Goal: Navigation & Orientation: Find specific page/section

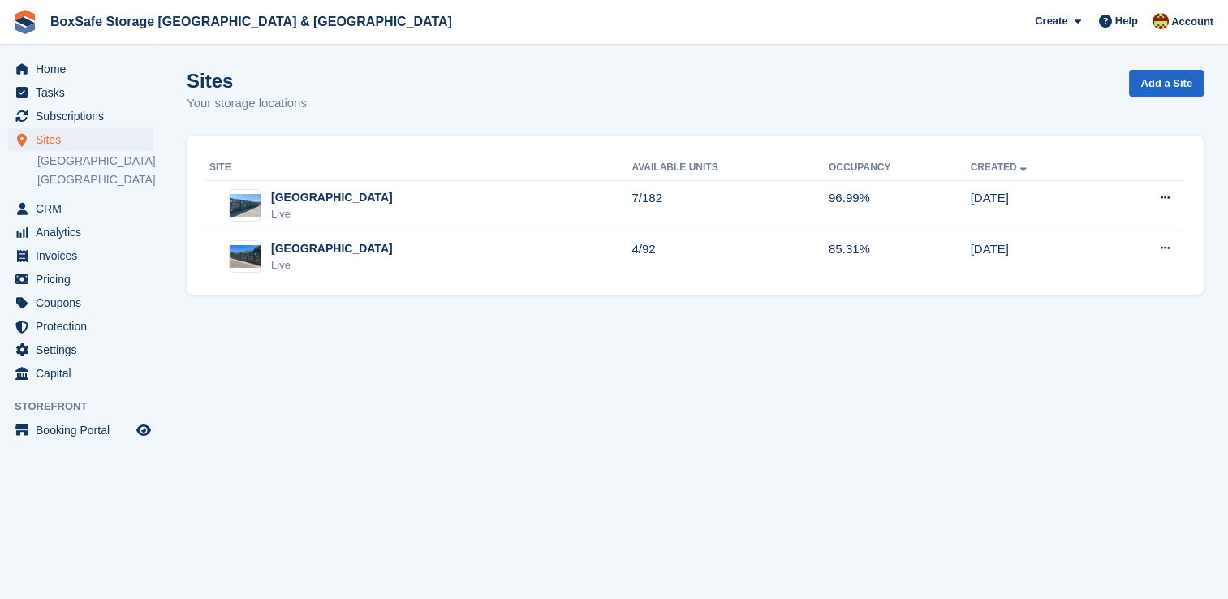
click at [41, 66] on span "Home" at bounding box center [84, 69] width 97 height 23
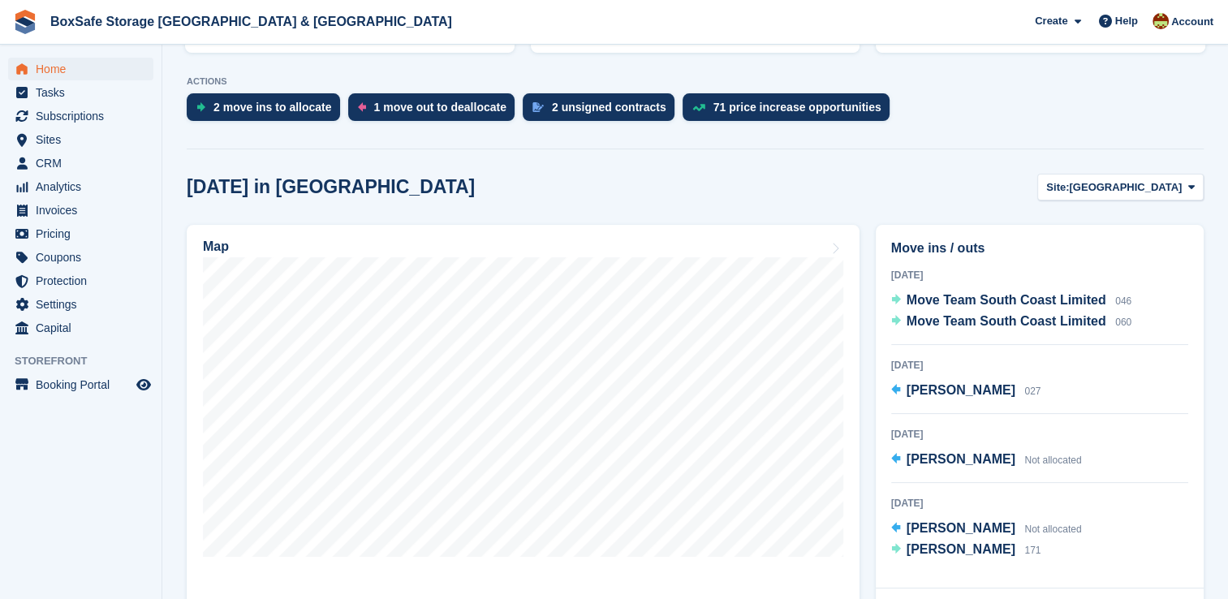
scroll to position [351, 0]
